Goal: Information Seeking & Learning: Check status

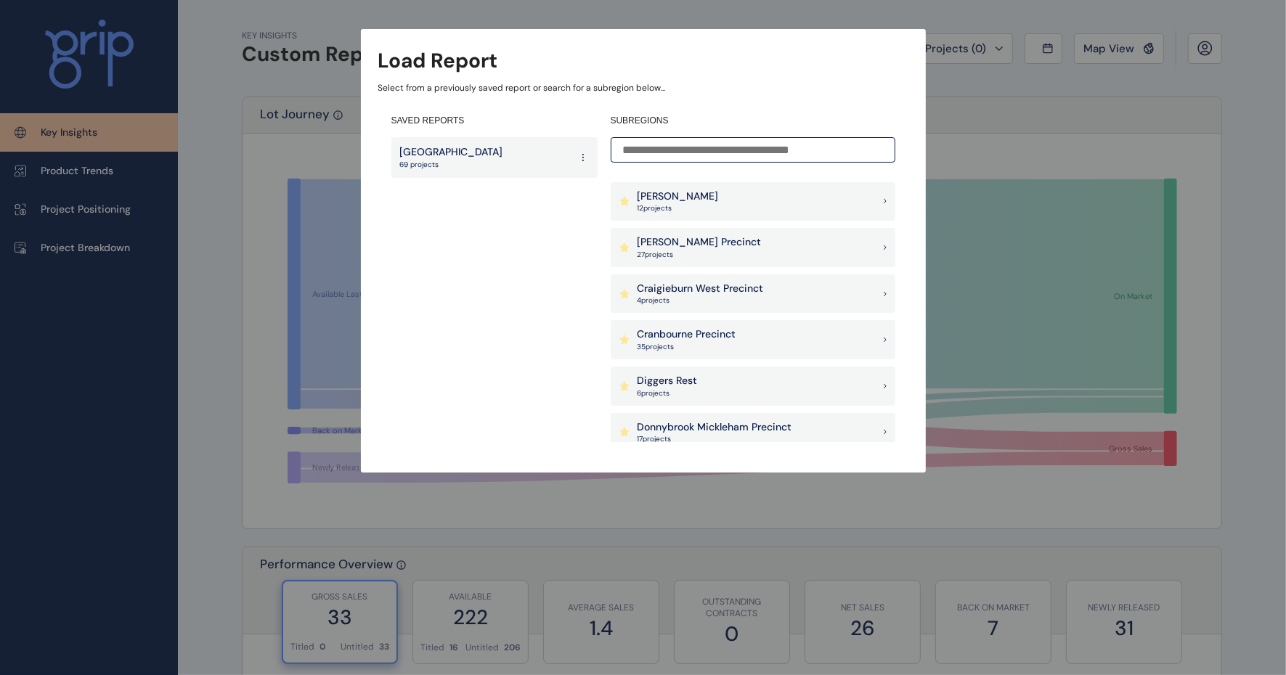
scroll to position [454, 0]
click at [716, 380] on p "[PERSON_NAME] - Warragul" at bounding box center [704, 382] width 135 height 15
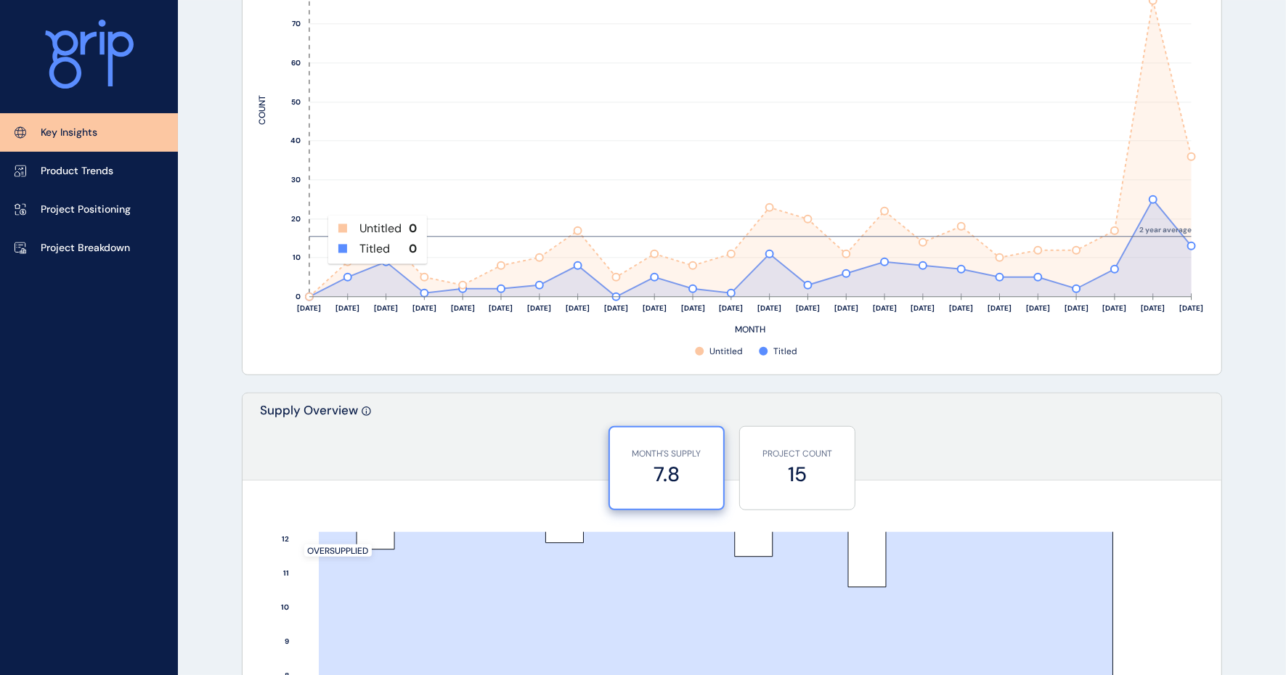
scroll to position [726, 0]
